Goal: Check status

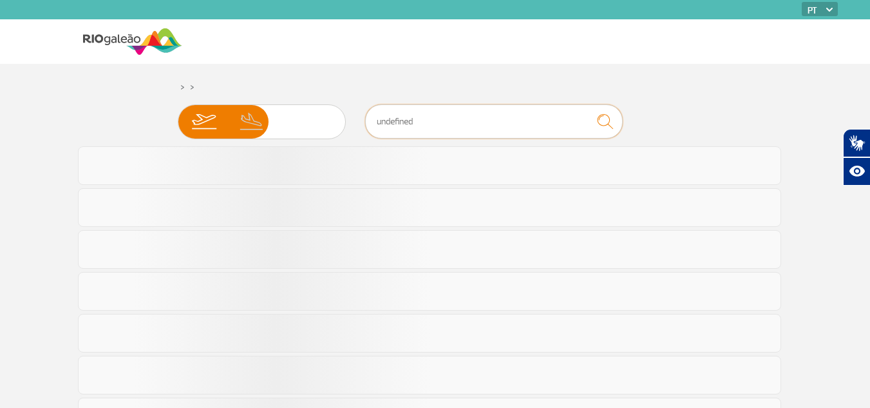
click at [432, 129] on input "text" at bounding box center [494, 121] width 258 height 34
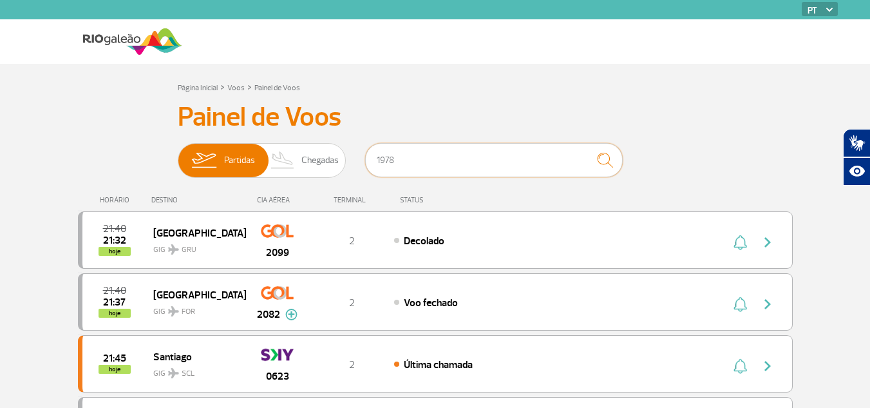
type input "1978"
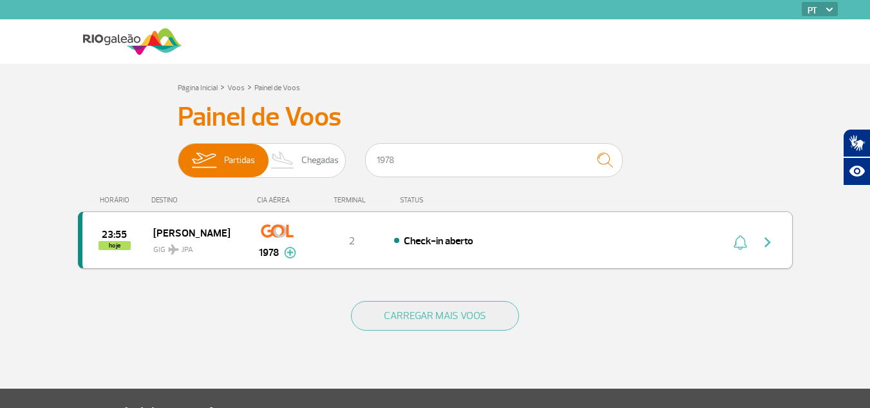
click at [527, 247] on div "Check-in aberto" at bounding box center [536, 240] width 284 height 14
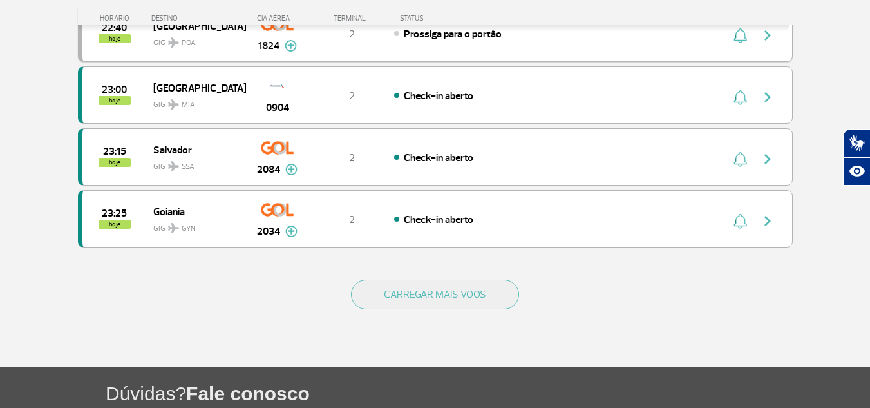
scroll to position [1223, 0]
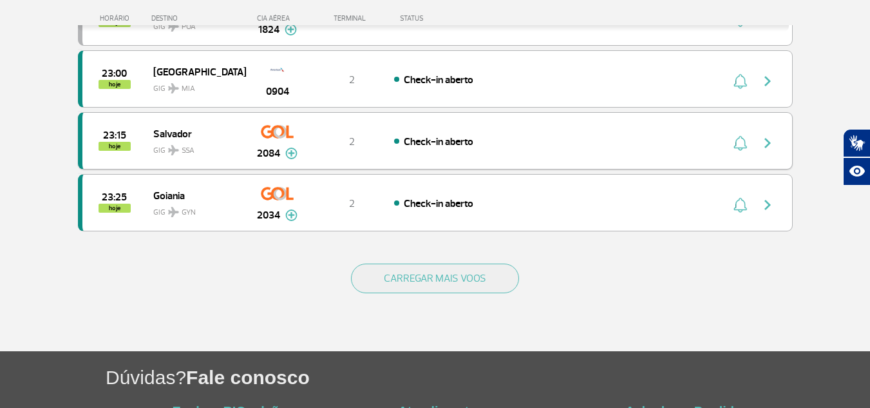
click at [387, 150] on div "23:15 hoje [GEOGRAPHIC_DATA] SSA 2084 2 Check-in aberto Parcerias: Air France 1…" at bounding box center [435, 140] width 715 height 57
click at [467, 137] on span "Check-in aberto" at bounding box center [439, 141] width 70 height 13
